Goal: Task Accomplishment & Management: Manage account settings

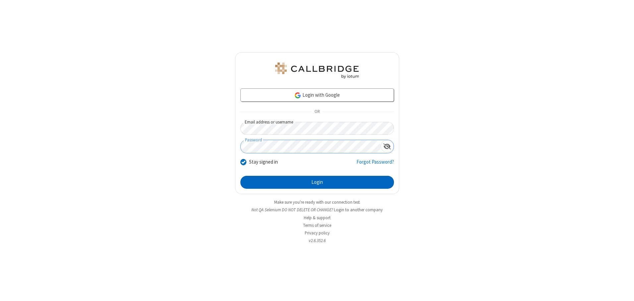
click at [317, 182] on button "Login" at bounding box center [316, 182] width 153 height 13
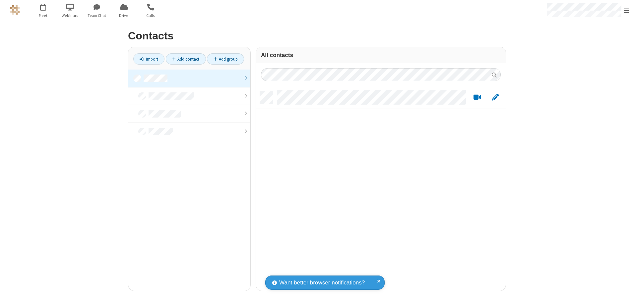
scroll to position [200, 245]
click at [189, 78] on link at bounding box center [189, 79] width 122 height 18
click at [186, 59] on link "Add contact" at bounding box center [186, 58] width 40 height 11
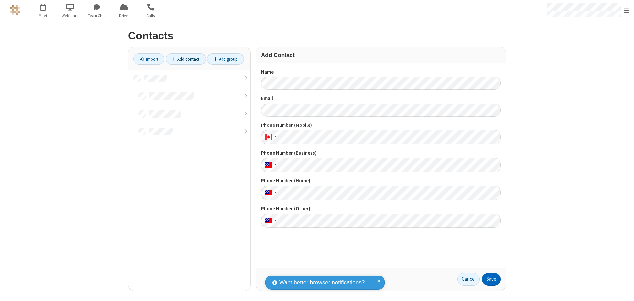
click at [491, 279] on button "Save" at bounding box center [491, 279] width 19 height 13
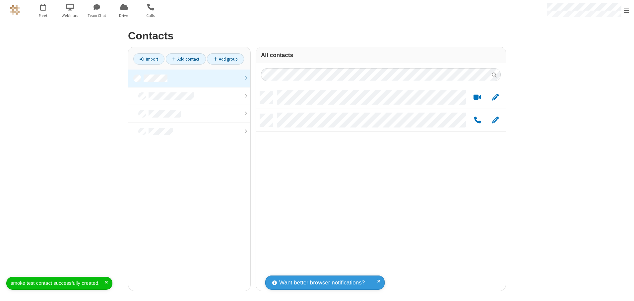
scroll to position [200, 245]
click at [186, 59] on link "Add contact" at bounding box center [186, 58] width 40 height 11
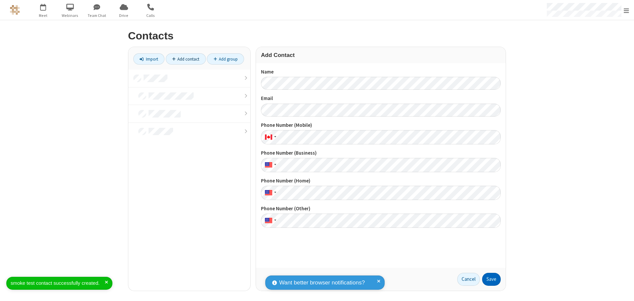
click at [491, 279] on button "Save" at bounding box center [491, 279] width 19 height 13
